Goal: Information Seeking & Learning: Learn about a topic

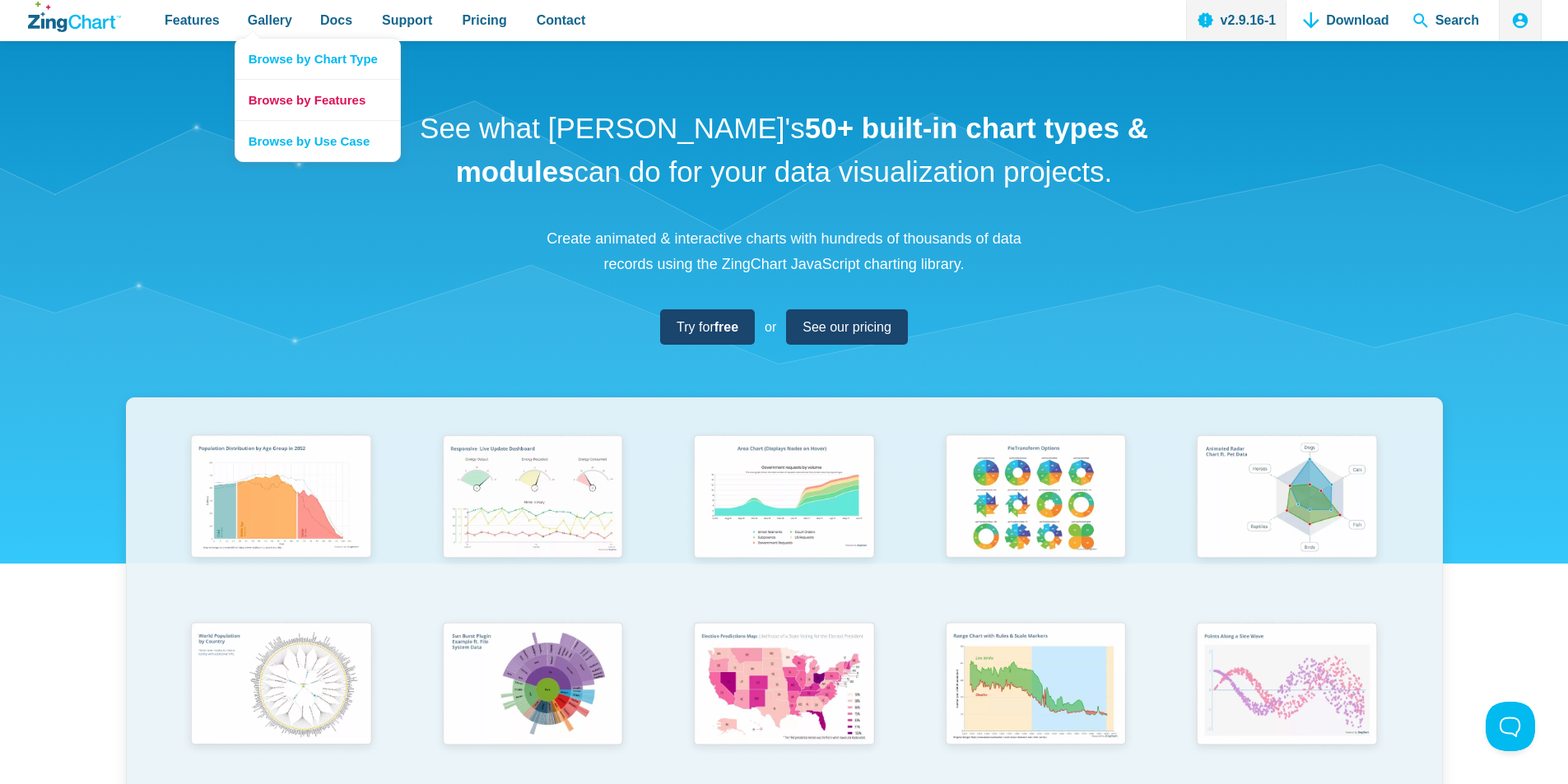
click at [297, 97] on link "Browse by Features" at bounding box center [318, 99] width 165 height 41
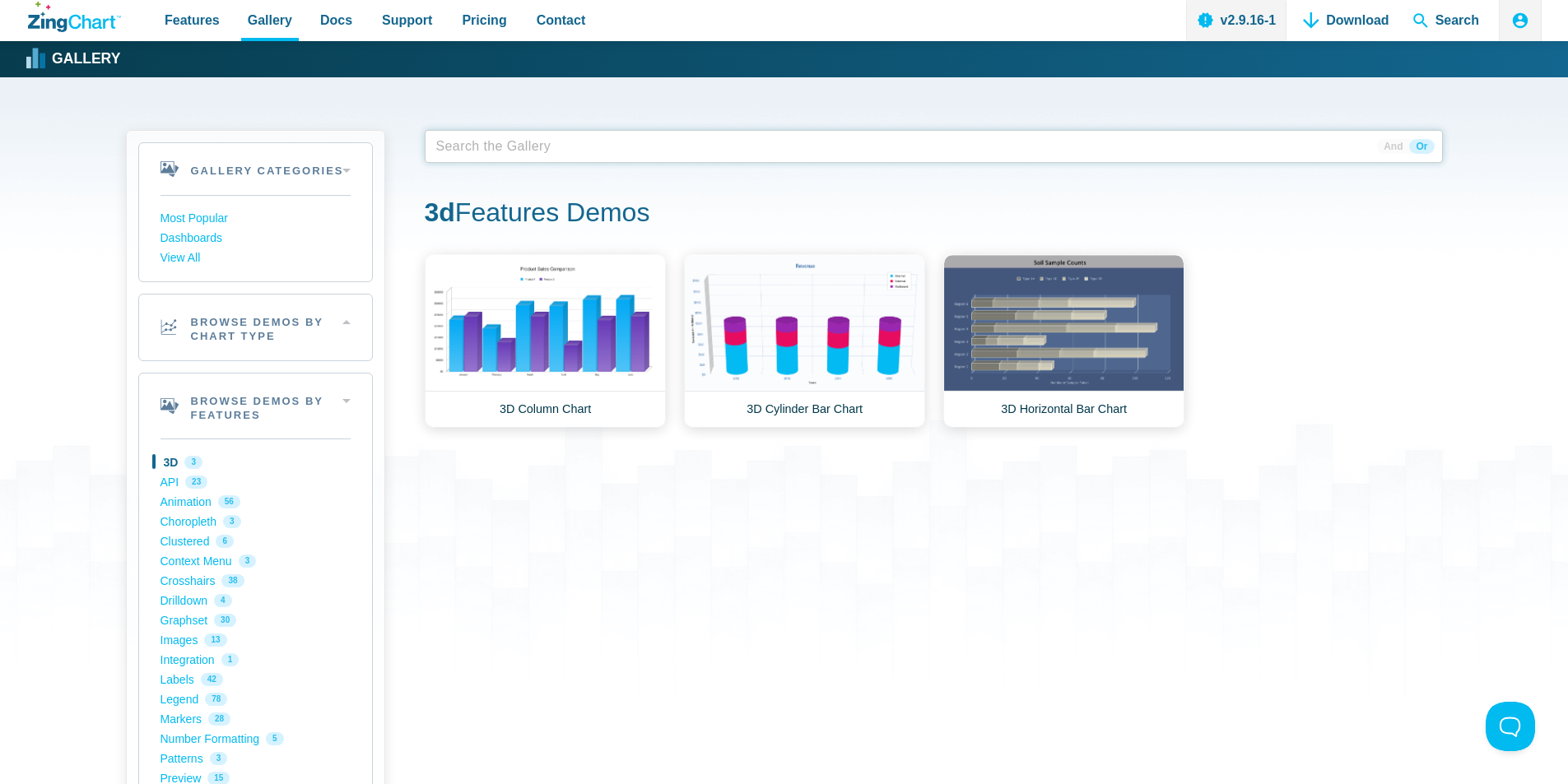
click at [500, 147] on span "App Content" at bounding box center [482, 146] width 104 height 23
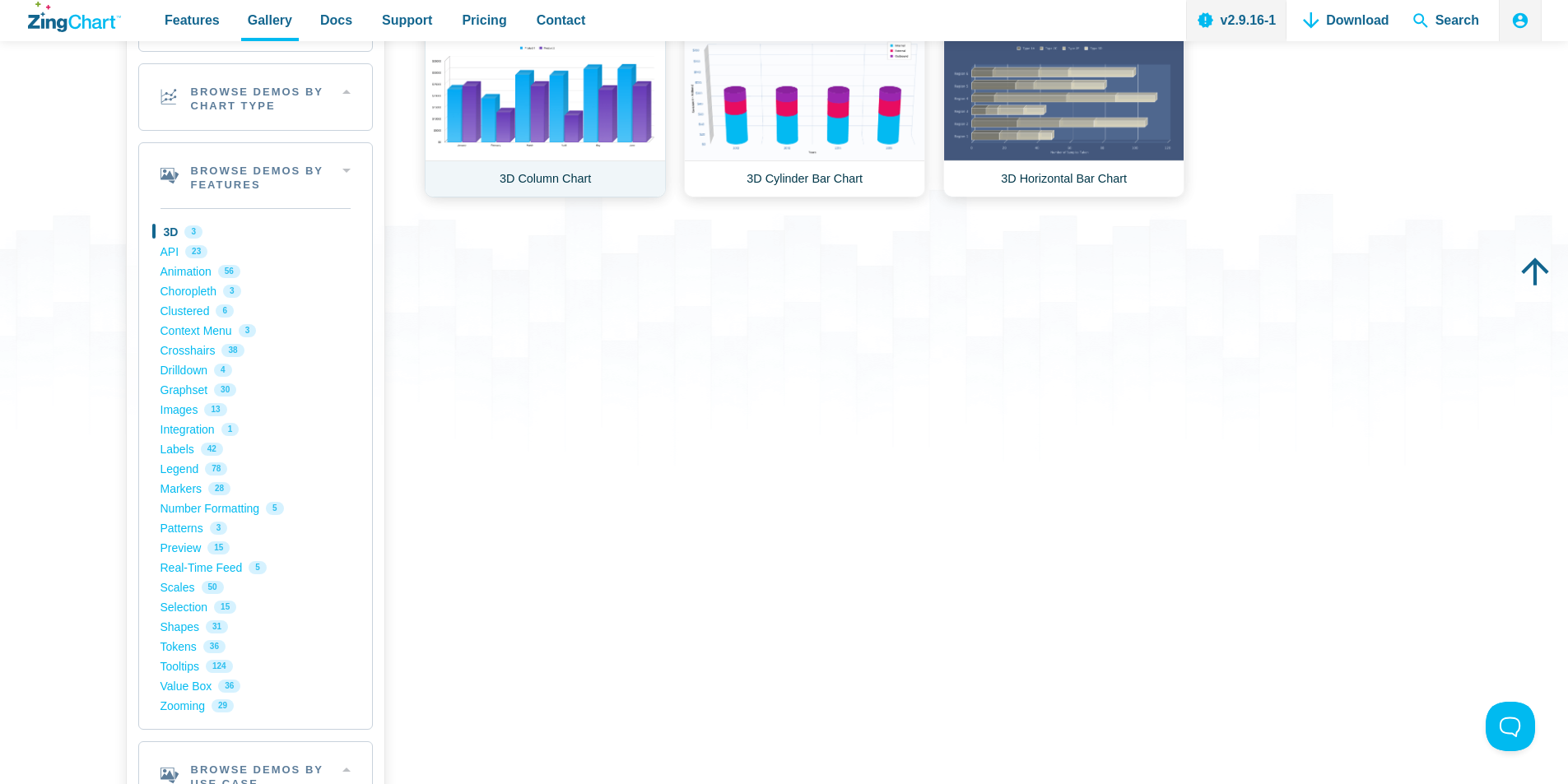
scroll to position [247, 0]
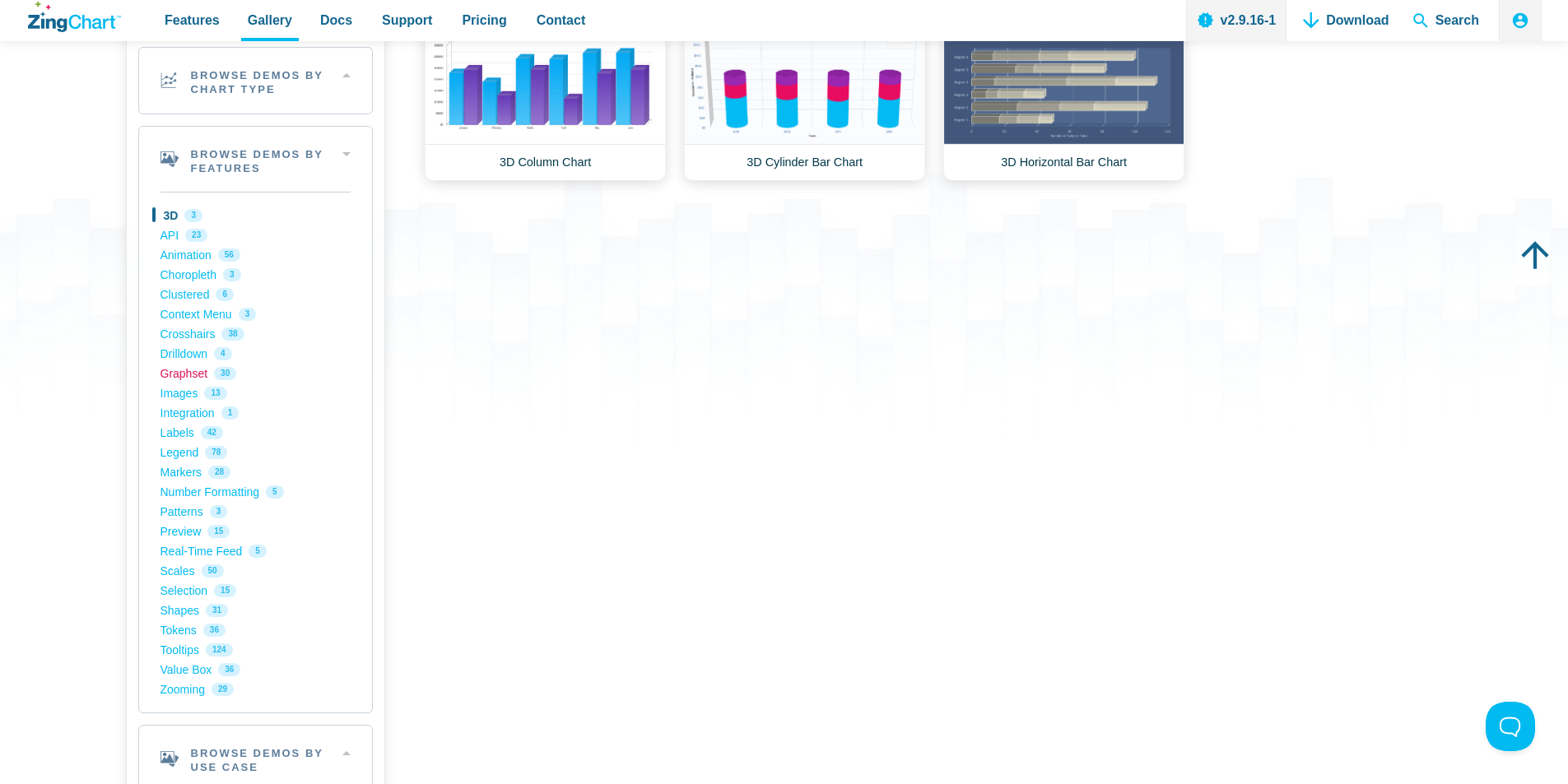
click at [183, 376] on link "Graphset 30" at bounding box center [255, 373] width 190 height 20
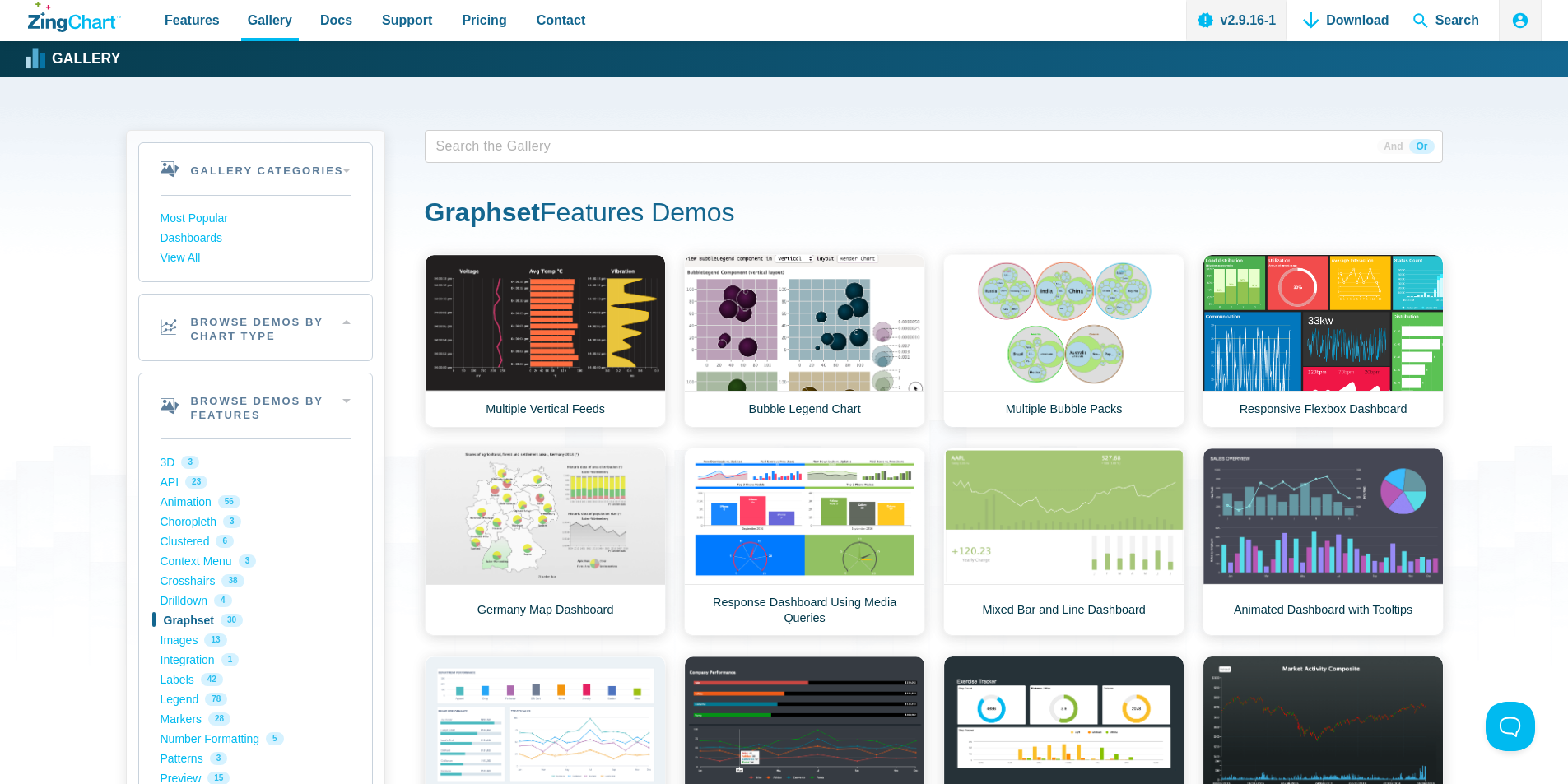
click at [500, 158] on span "App Content" at bounding box center [482, 146] width 104 height 23
click at [1420, 23] on span "Search" at bounding box center [1445, 21] width 80 height 41
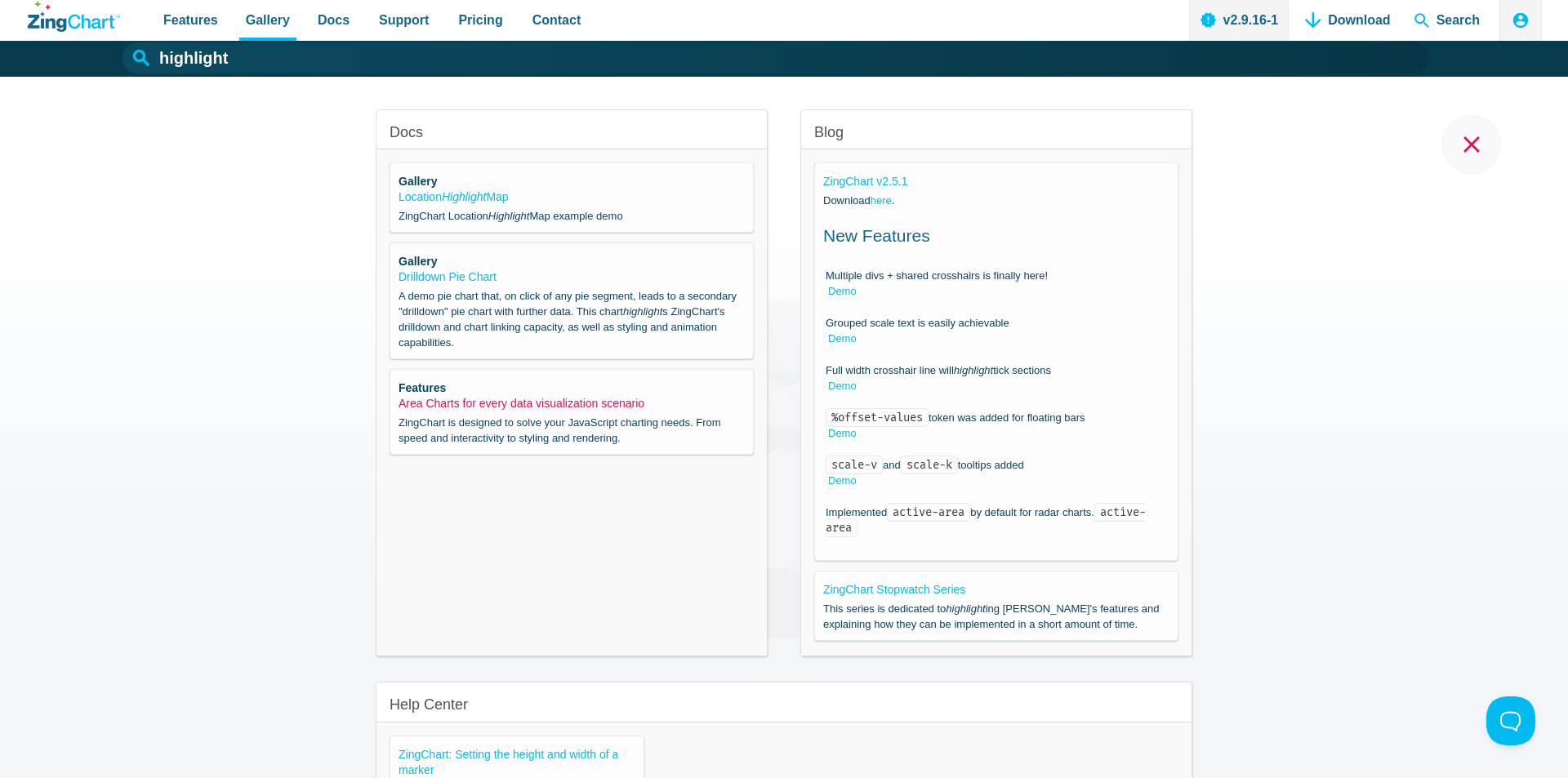
click at [527, 398] on link "Area Charts for every data visualization scenario" at bounding box center [521, 403] width 245 height 13
type input "Area Charts for every data visualization scenario"
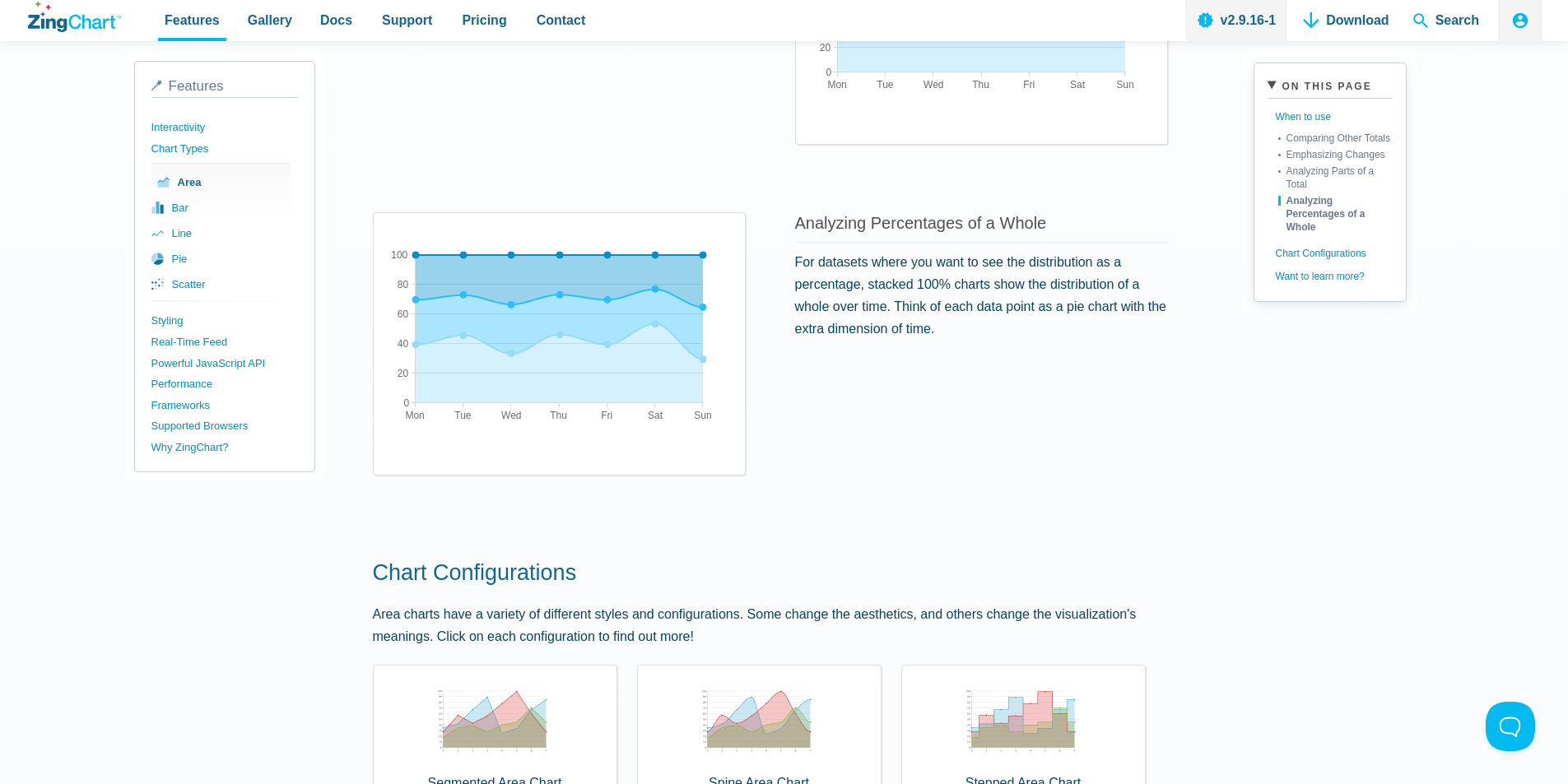
scroll to position [1070, 0]
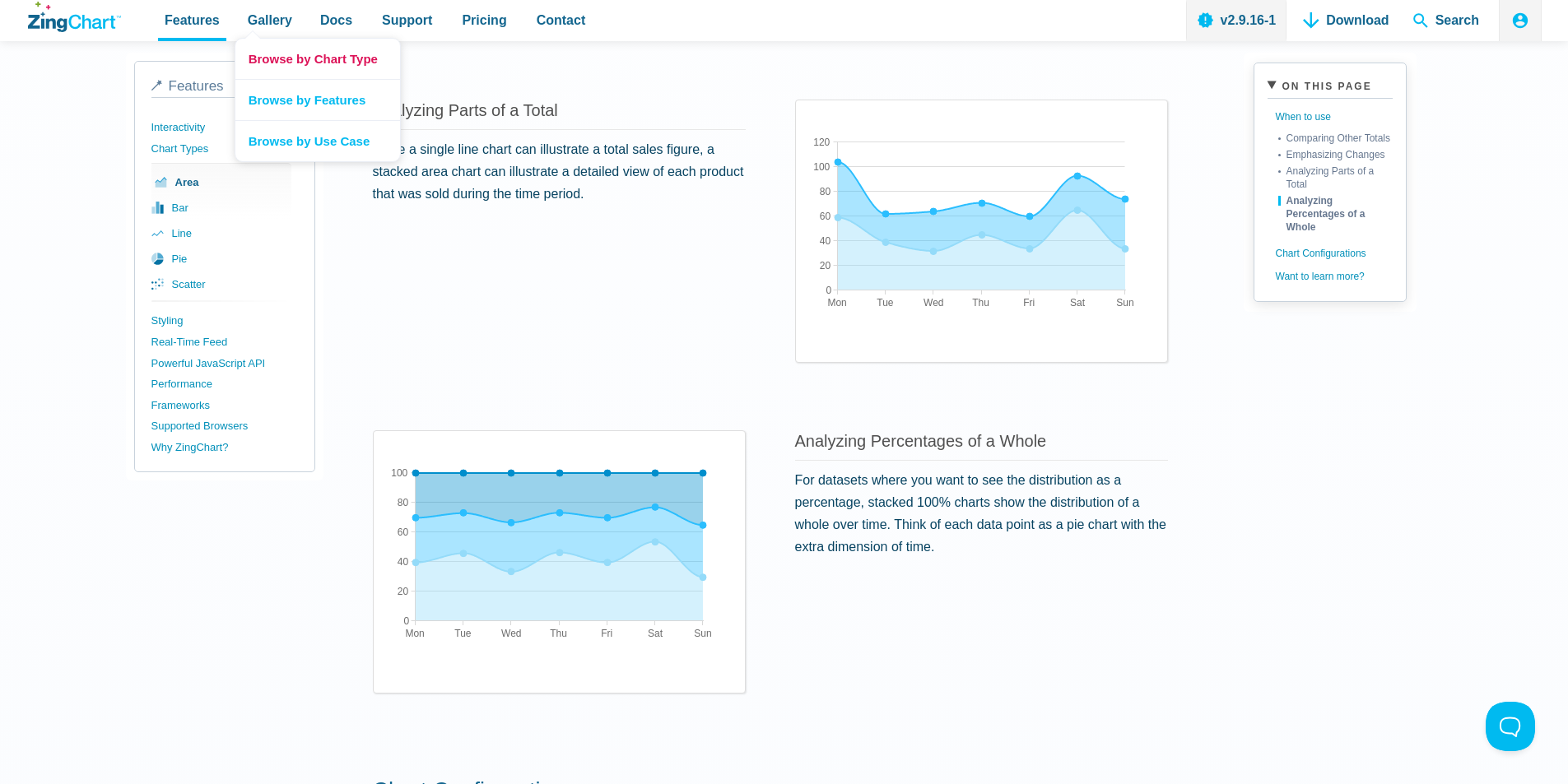
click at [272, 60] on link "Browse by Chart Type" at bounding box center [318, 58] width 165 height 40
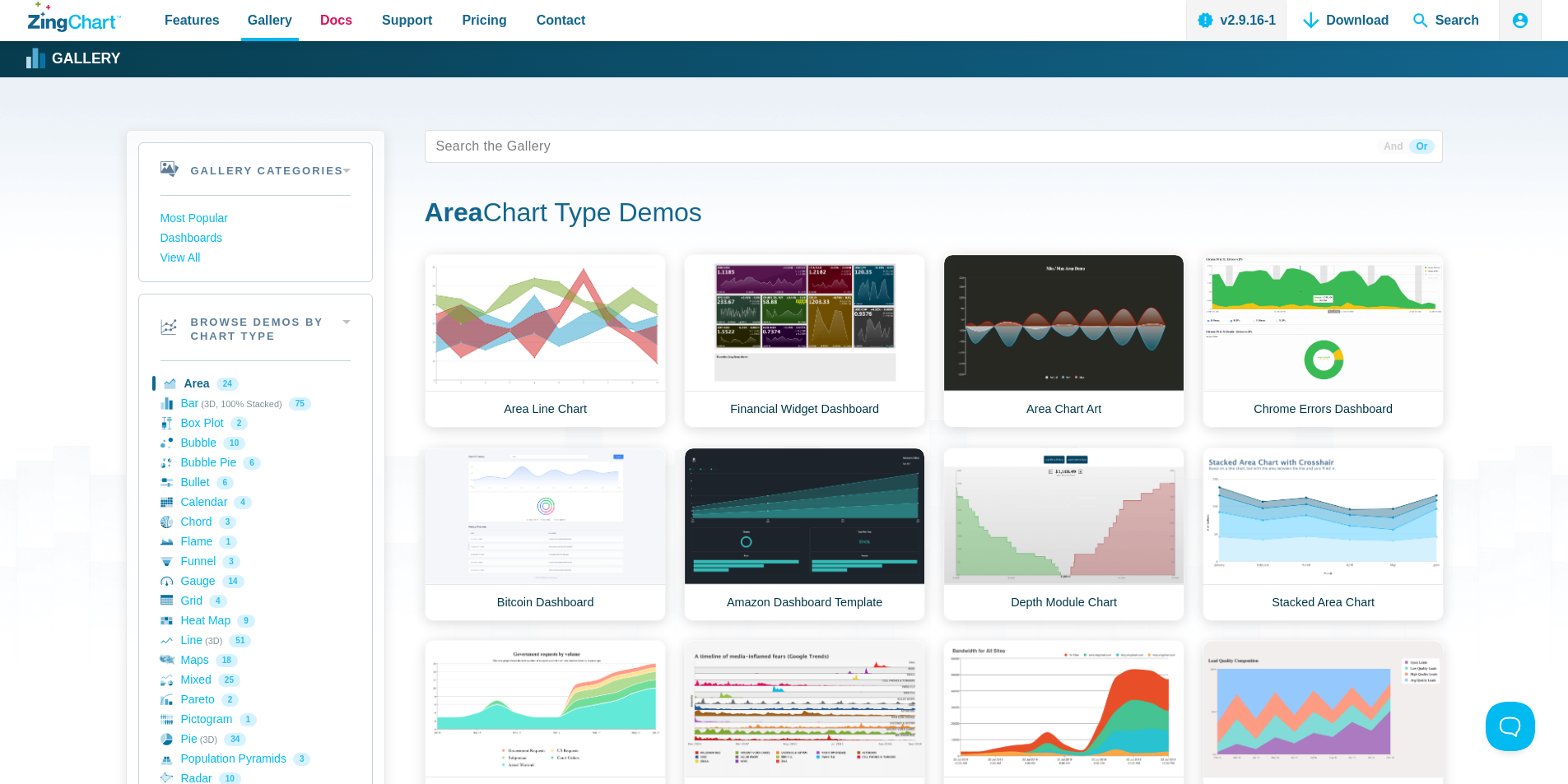
click at [321, 19] on span "Docs" at bounding box center [336, 21] width 32 height 22
